Goal: Task Accomplishment & Management: Manage account settings

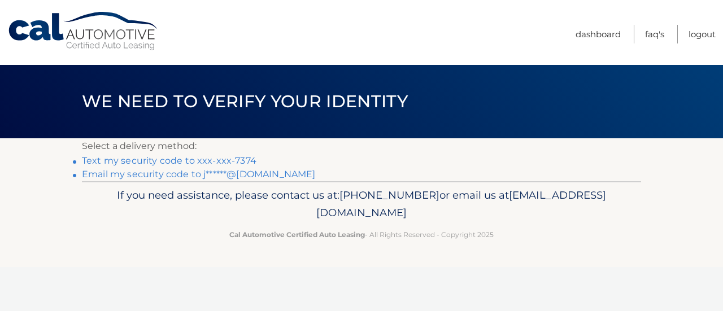
click at [213, 162] on link "Text my security code to xxx-xxx-7374" at bounding box center [169, 160] width 175 height 11
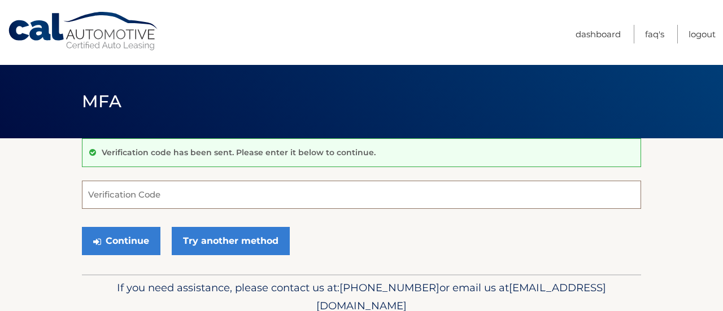
click at [192, 188] on input "Verification Code" at bounding box center [361, 195] width 559 height 28
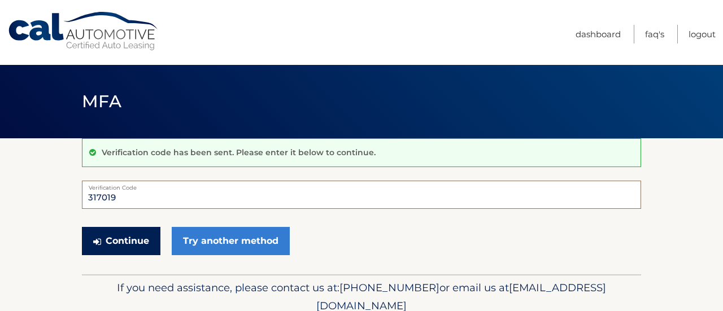
type input "317019"
click at [126, 242] on button "Continue" at bounding box center [121, 241] width 79 height 28
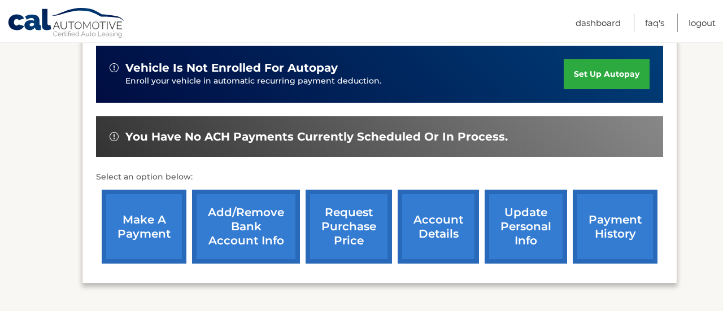
scroll to position [293, 0]
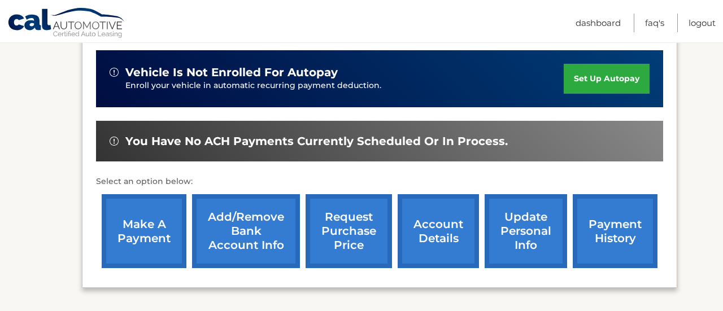
click at [142, 232] on link "make a payment" at bounding box center [144, 231] width 85 height 74
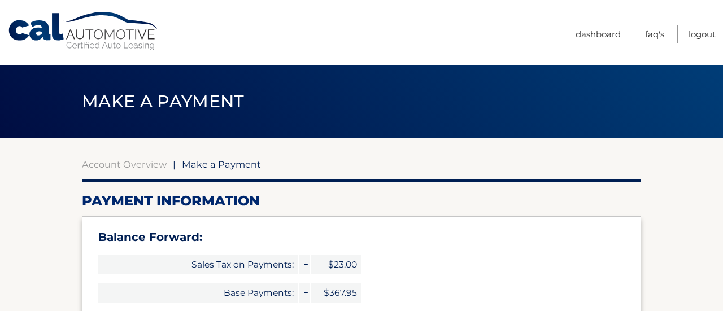
select select "YTQwMzk0OGQtZjRkNi00NTAxLTliNmYtZGU4MTc5MjdlMTky"
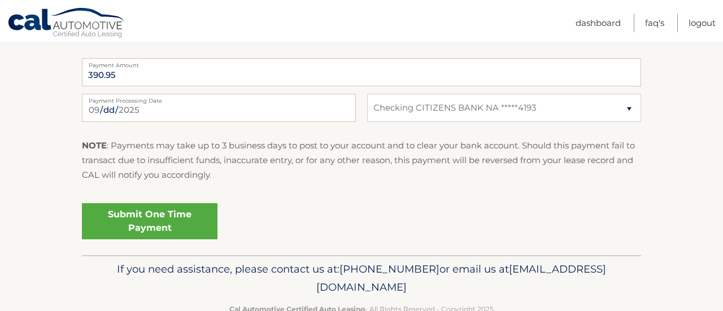
scroll to position [543, 0]
click at [178, 221] on link "Submit One Time Payment" at bounding box center [150, 220] width 136 height 36
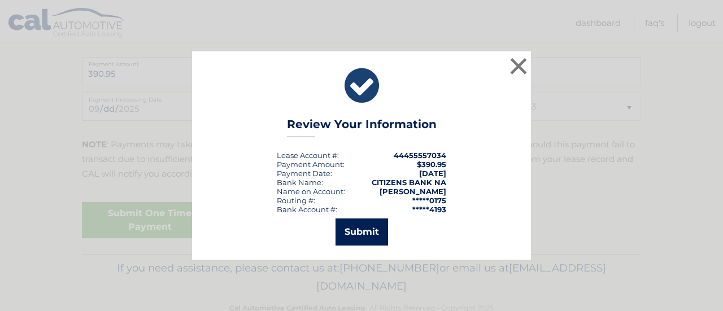
click at [351, 229] on button "Submit" at bounding box center [362, 232] width 53 height 27
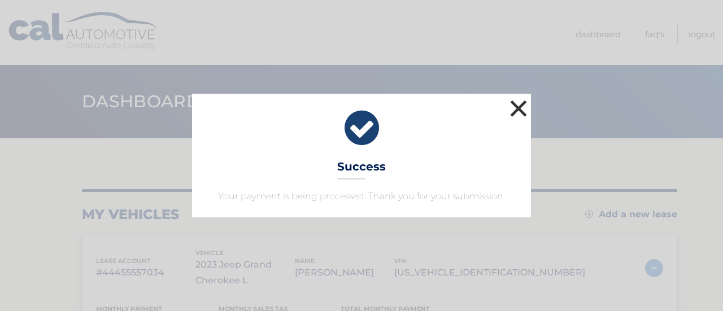
click at [512, 112] on button "×" at bounding box center [518, 108] width 23 height 23
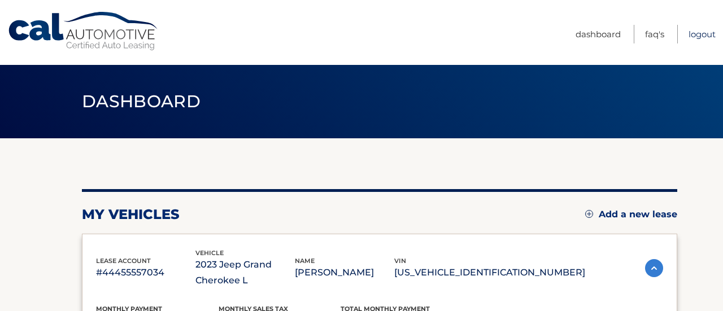
click at [700, 38] on link "Logout" at bounding box center [702, 34] width 27 height 19
